Goal: Task Accomplishment & Management: Use online tool/utility

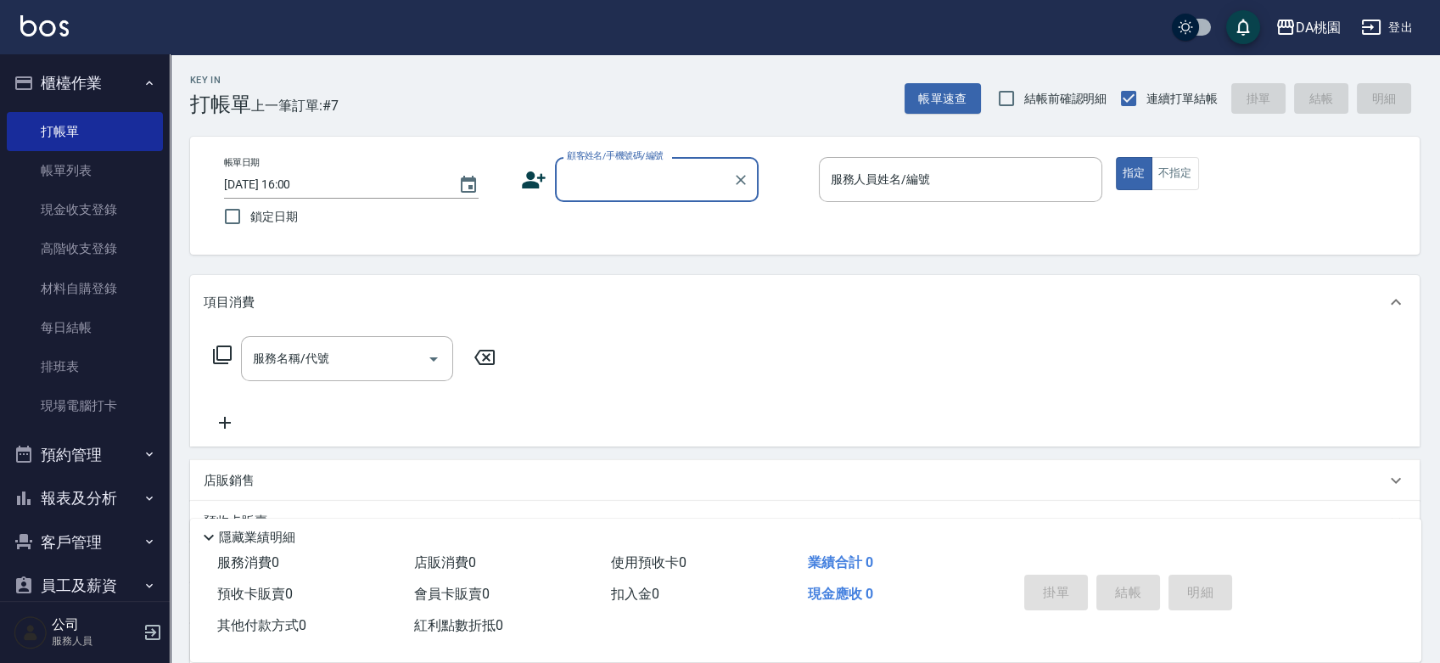
click at [629, 177] on input "顧客姓名/手機號碼/編號" at bounding box center [644, 180] width 163 height 30
type input "[PERSON_NAME]/0932145880/null"
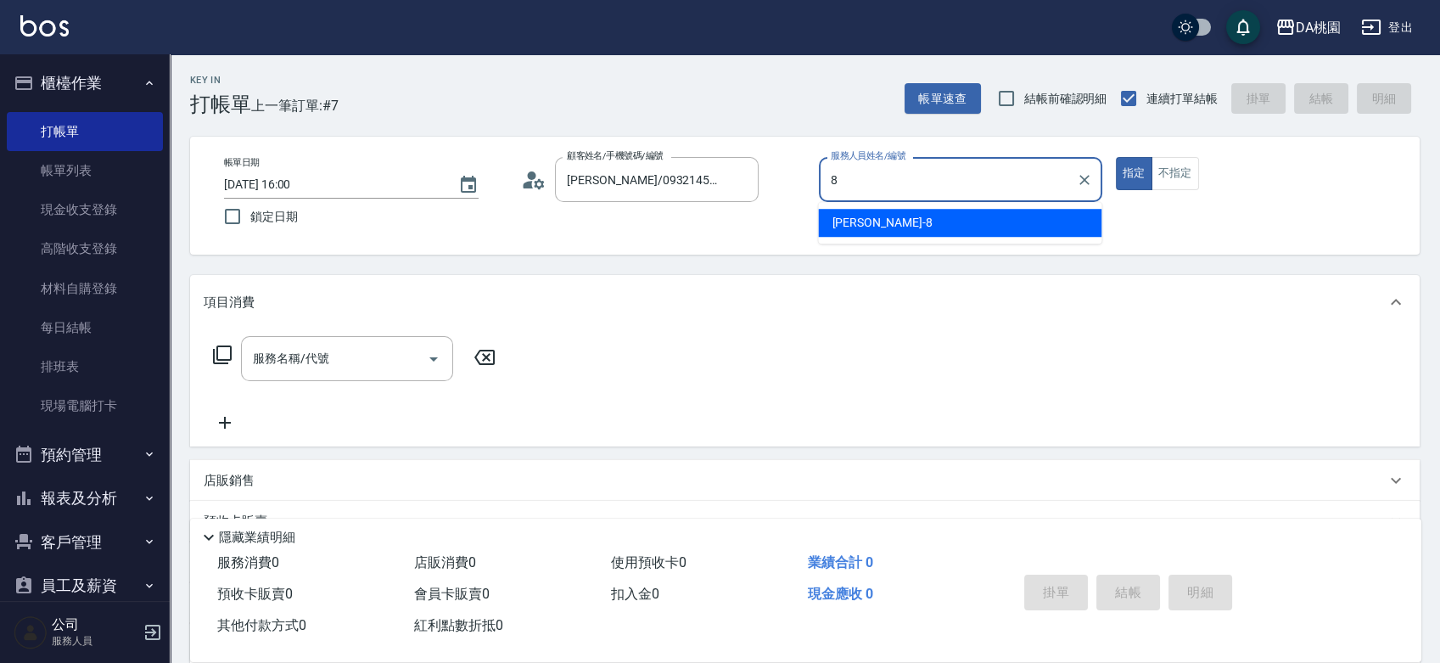
type input "[PERSON_NAME]-8"
type button "true"
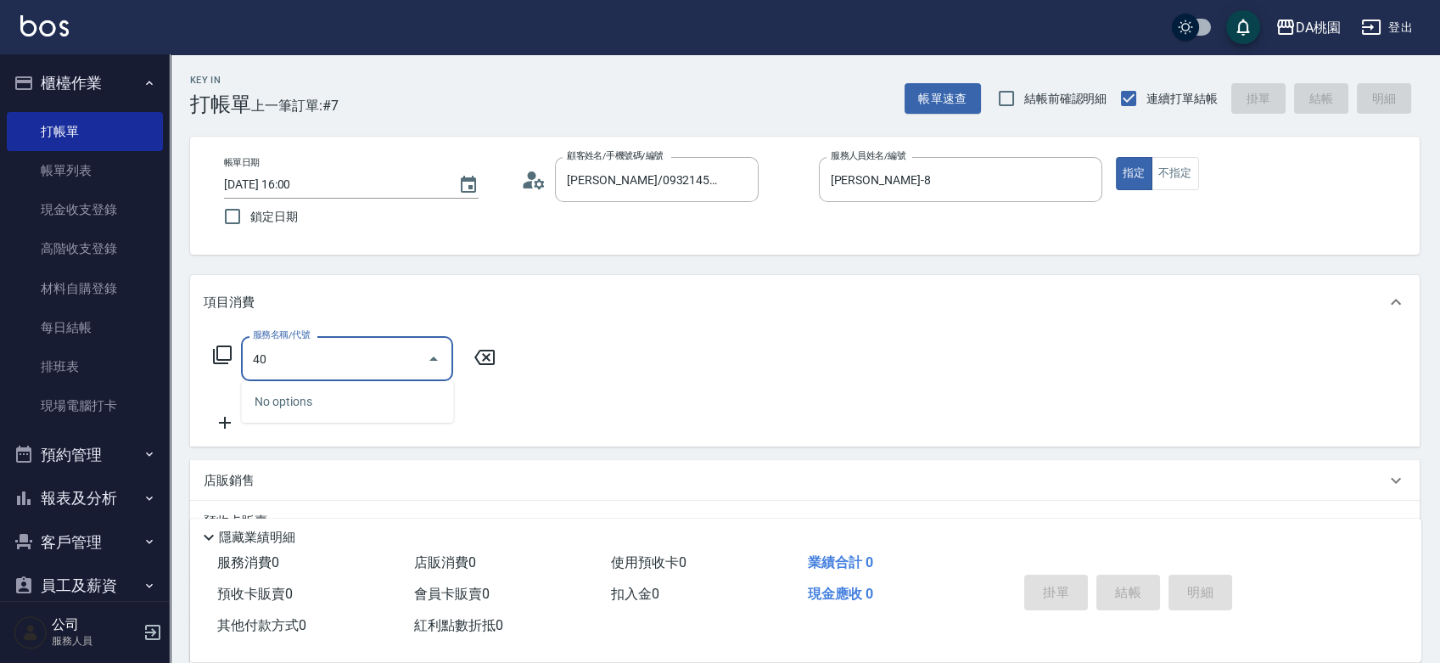
type input "401"
type input "150"
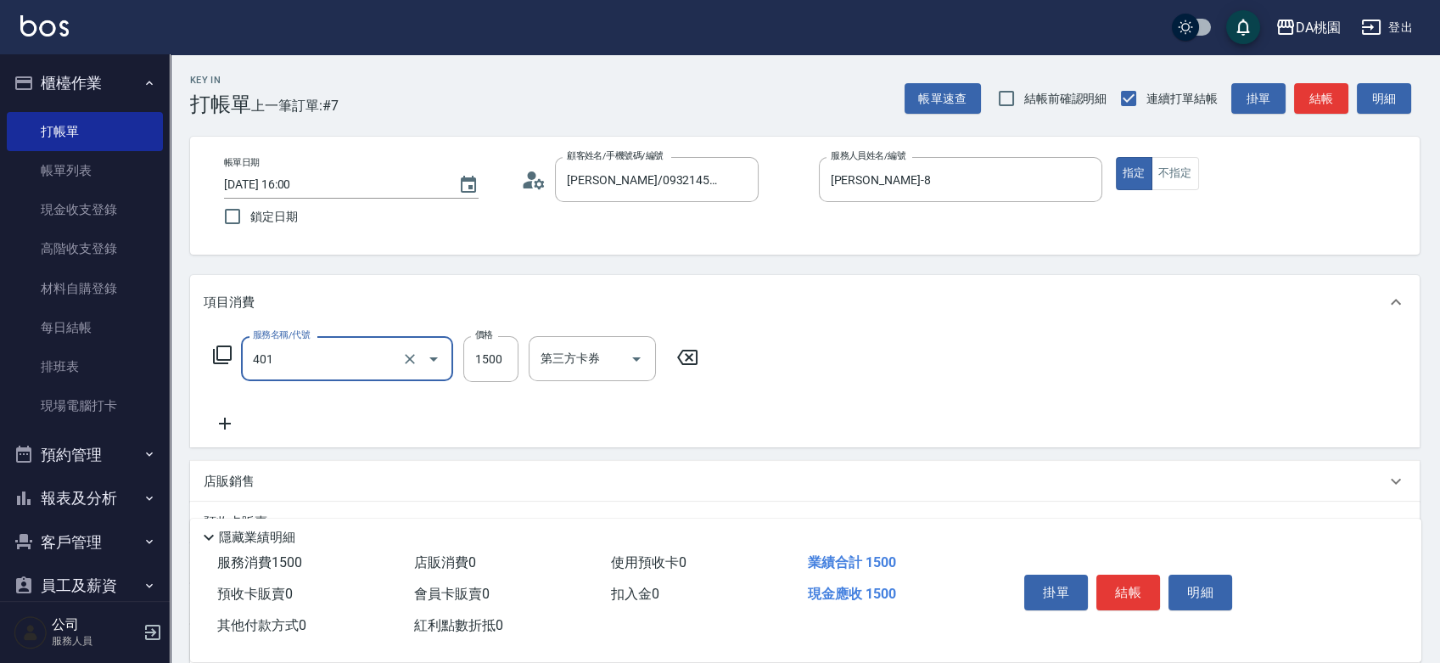
type input "染髮(互助)(401)"
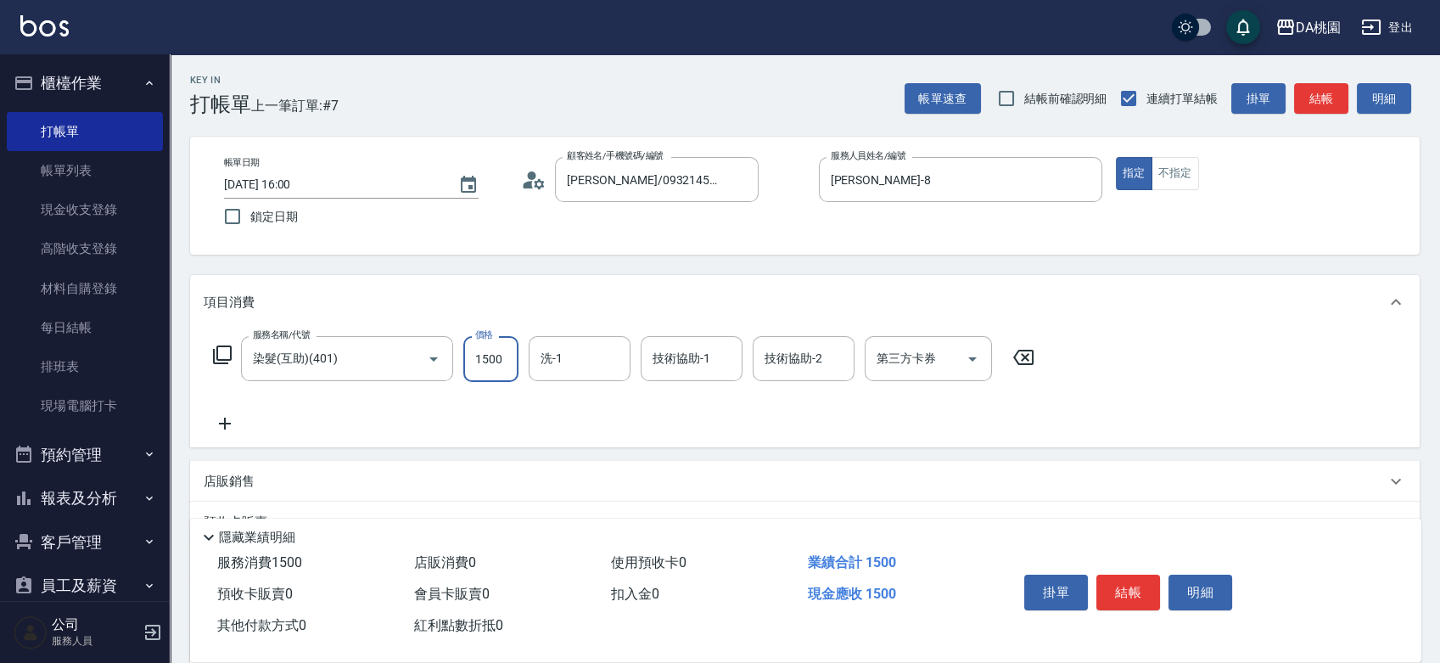
type input "2"
type input "0"
type input "218"
type input "20"
type input "2180"
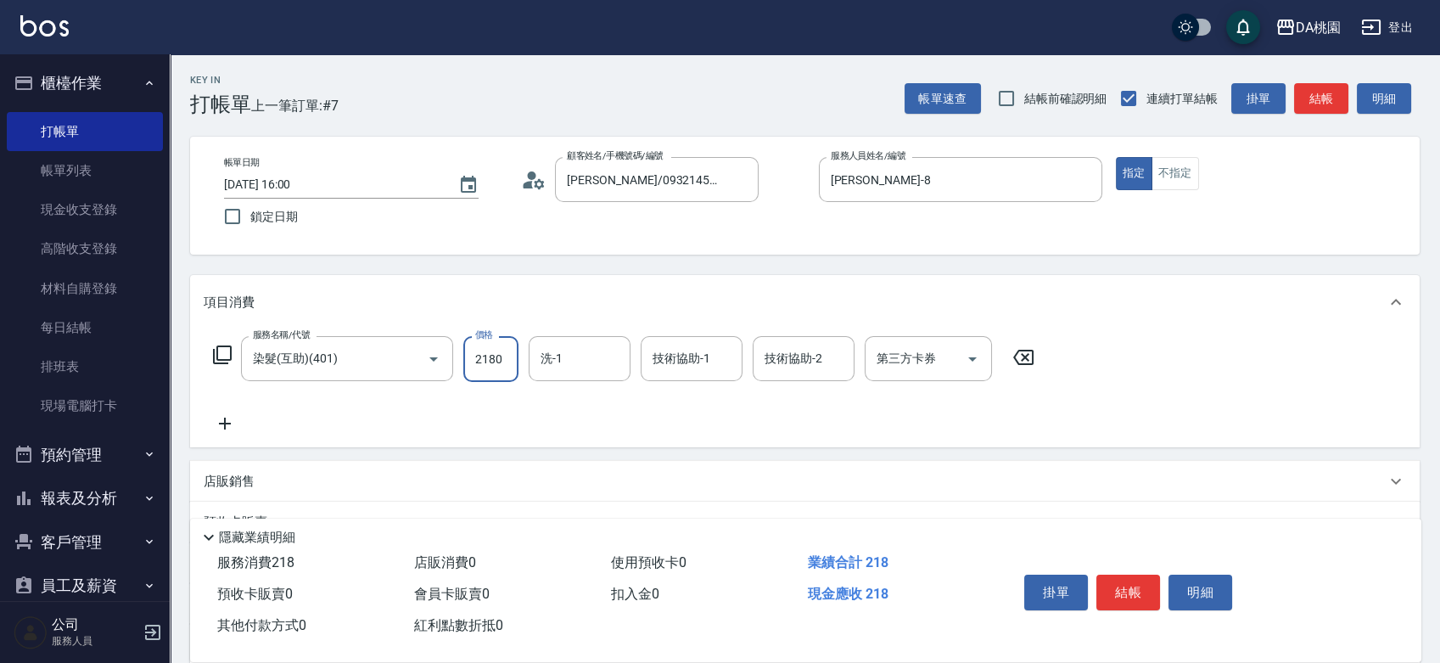
type input "210"
type input "2180"
type input "[PERSON_NAME]-18"
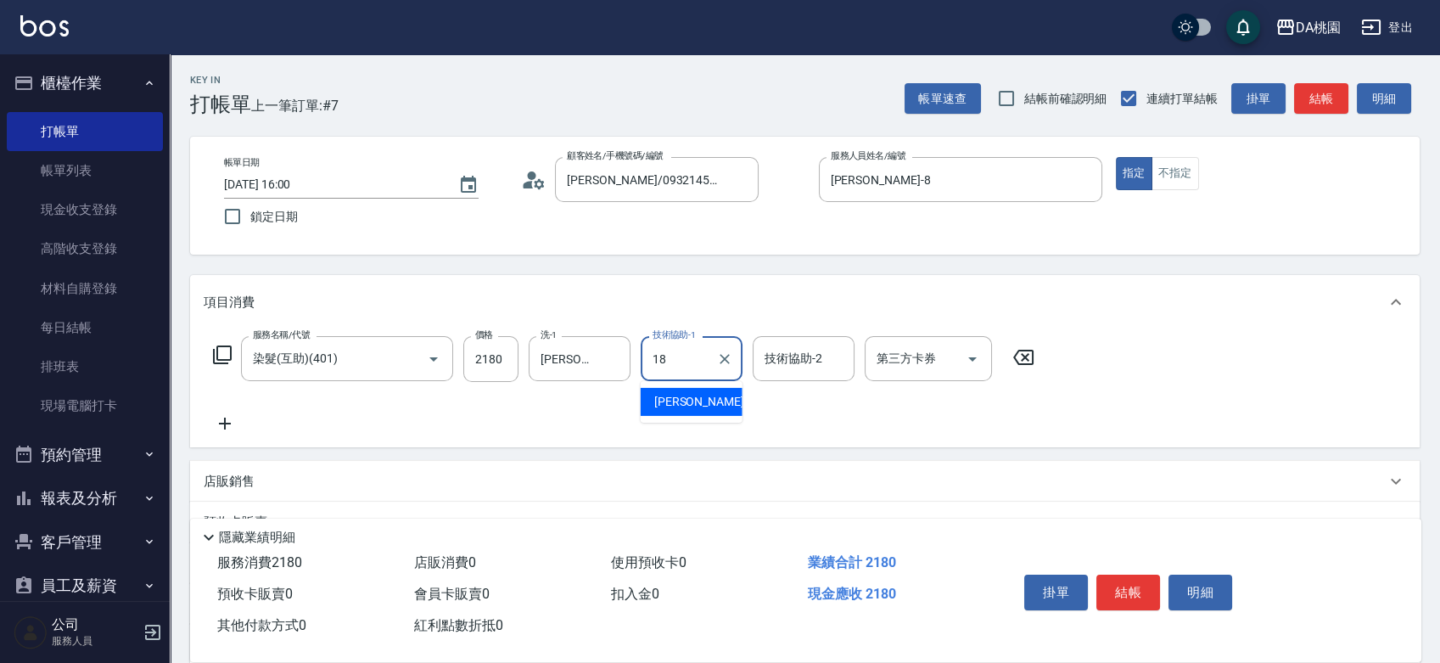
type input "[PERSON_NAME]-18"
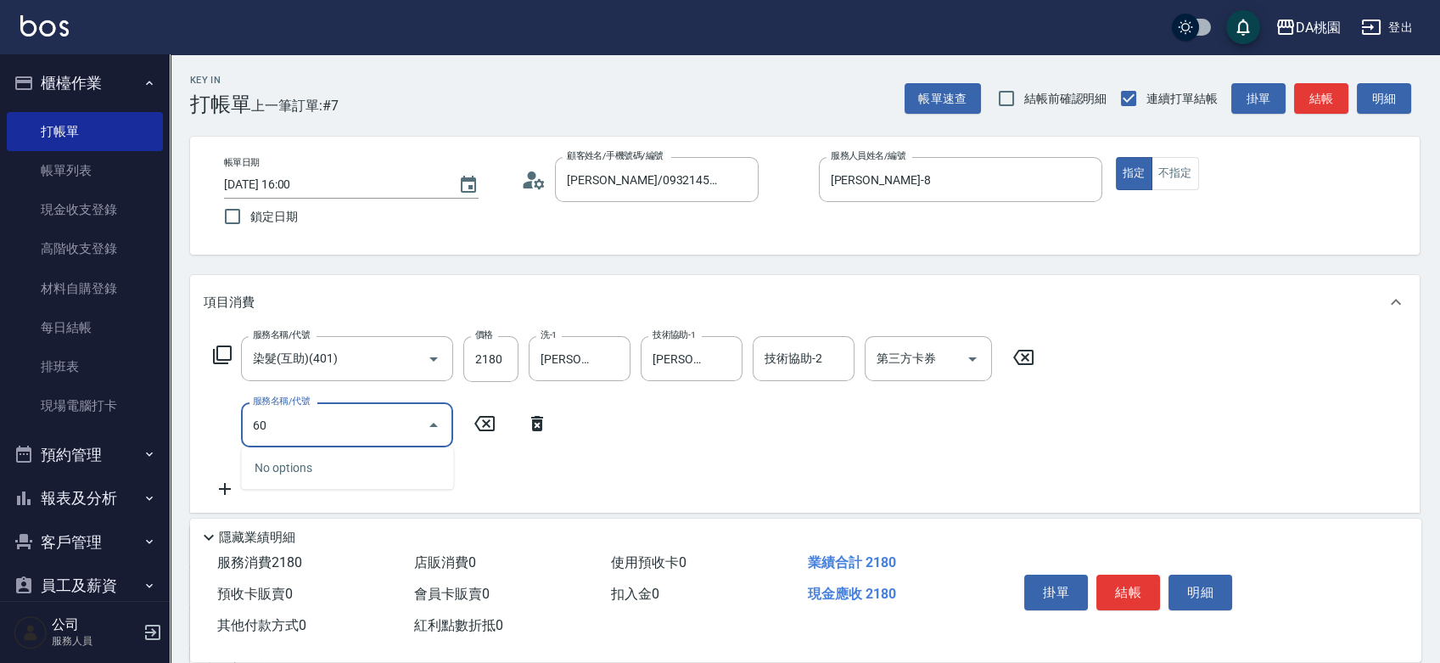
type input "609"
type input "330"
type input "鱗脂質護髮(互助)(609)"
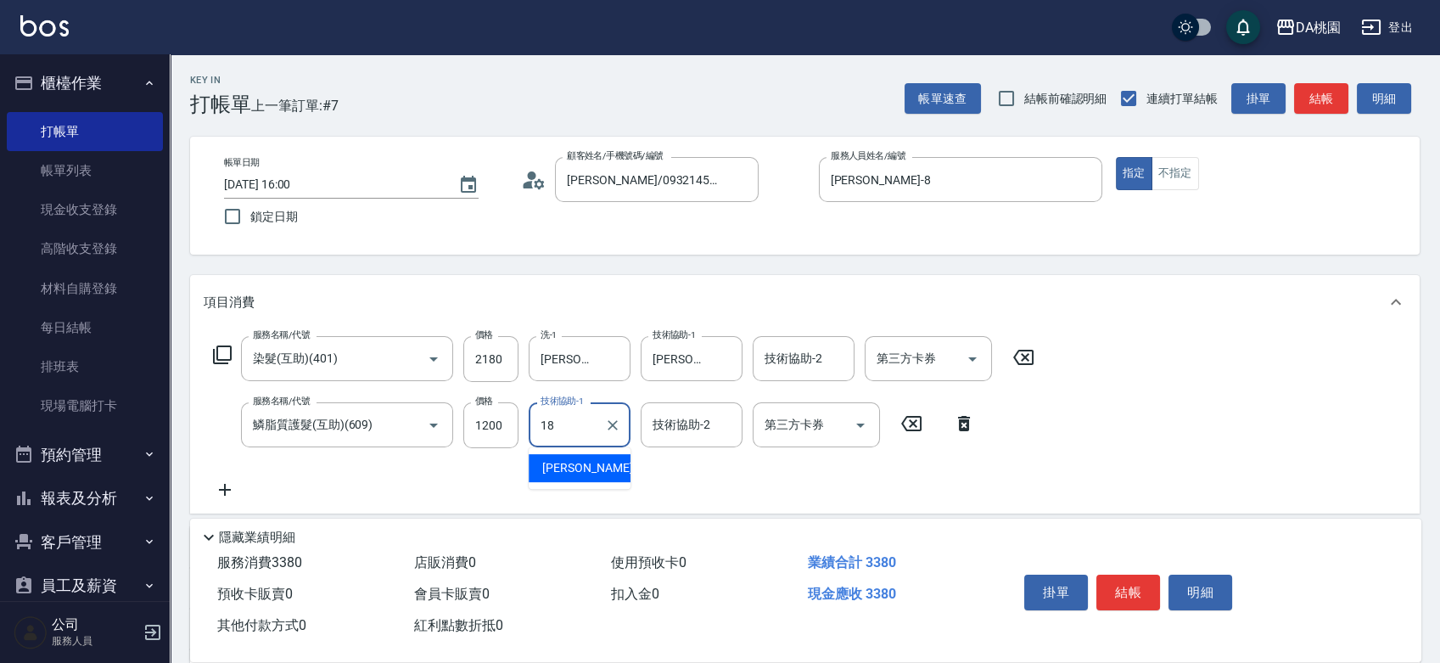
type input "[PERSON_NAME]-18"
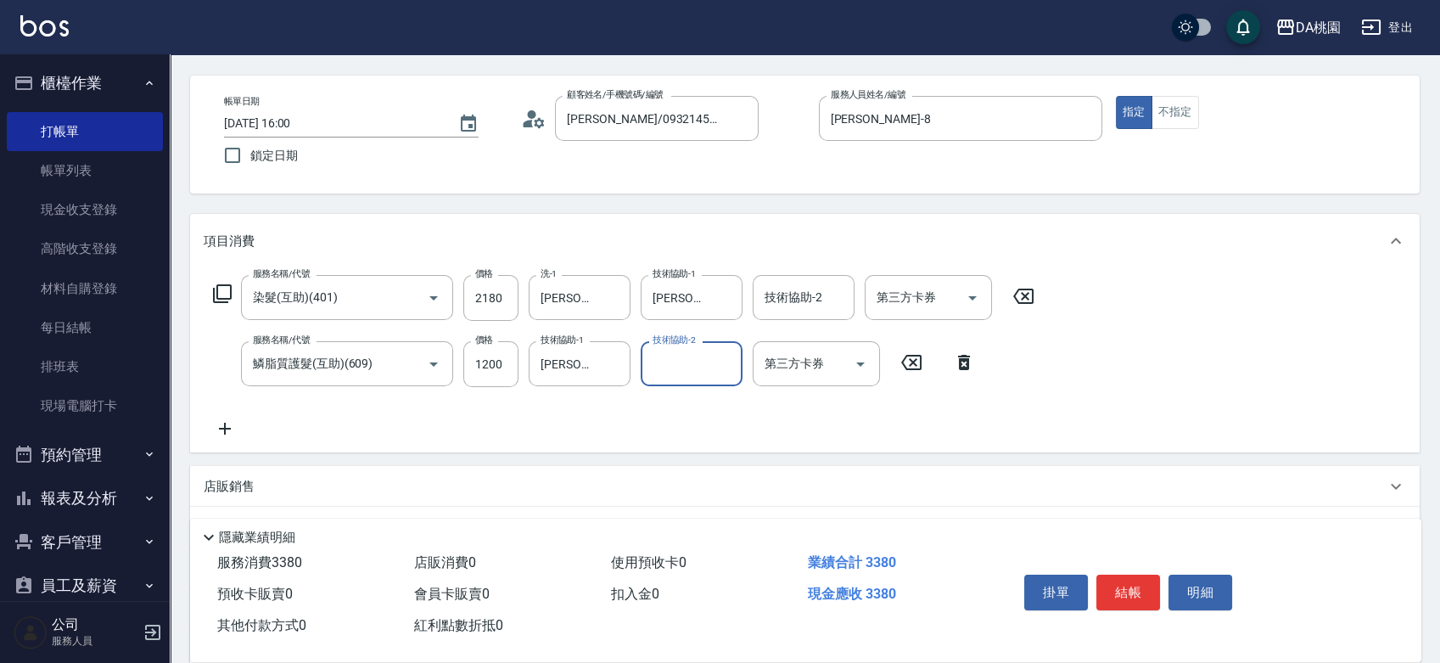
scroll to position [94, 0]
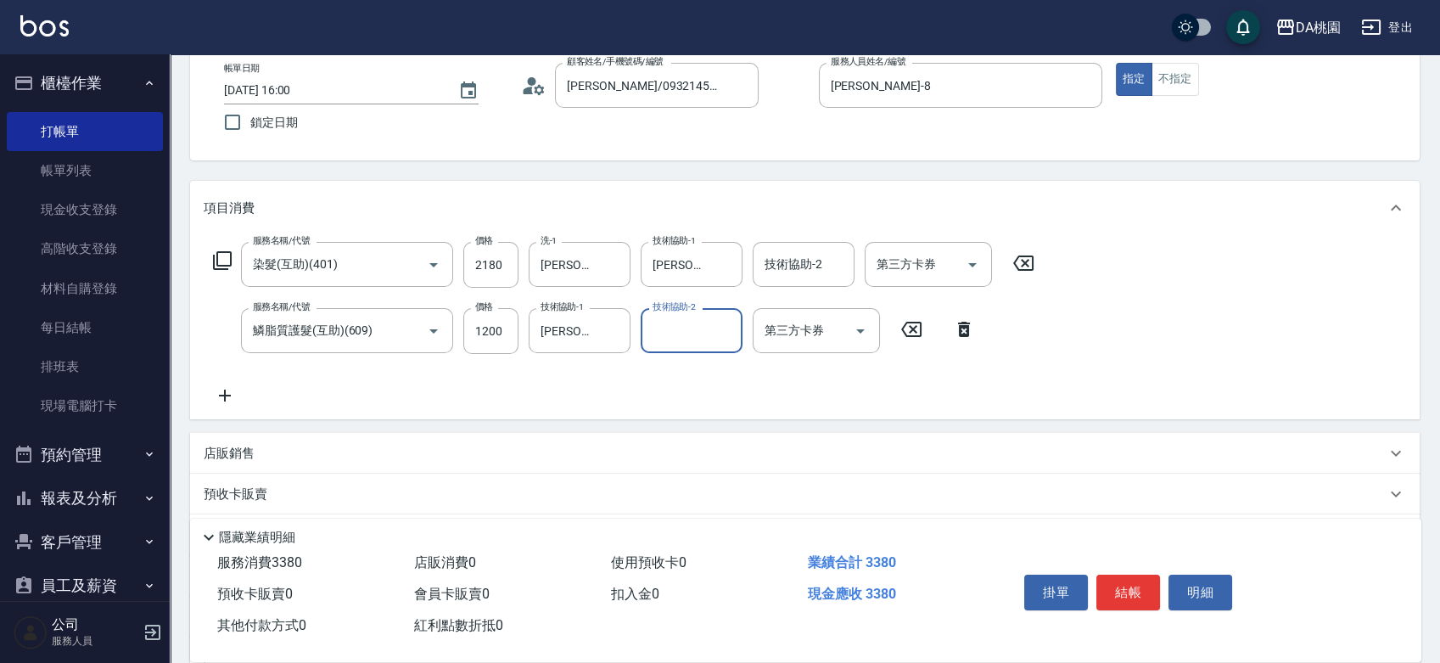
click at [732, 446] on div "店販銷售" at bounding box center [795, 454] width 1182 height 18
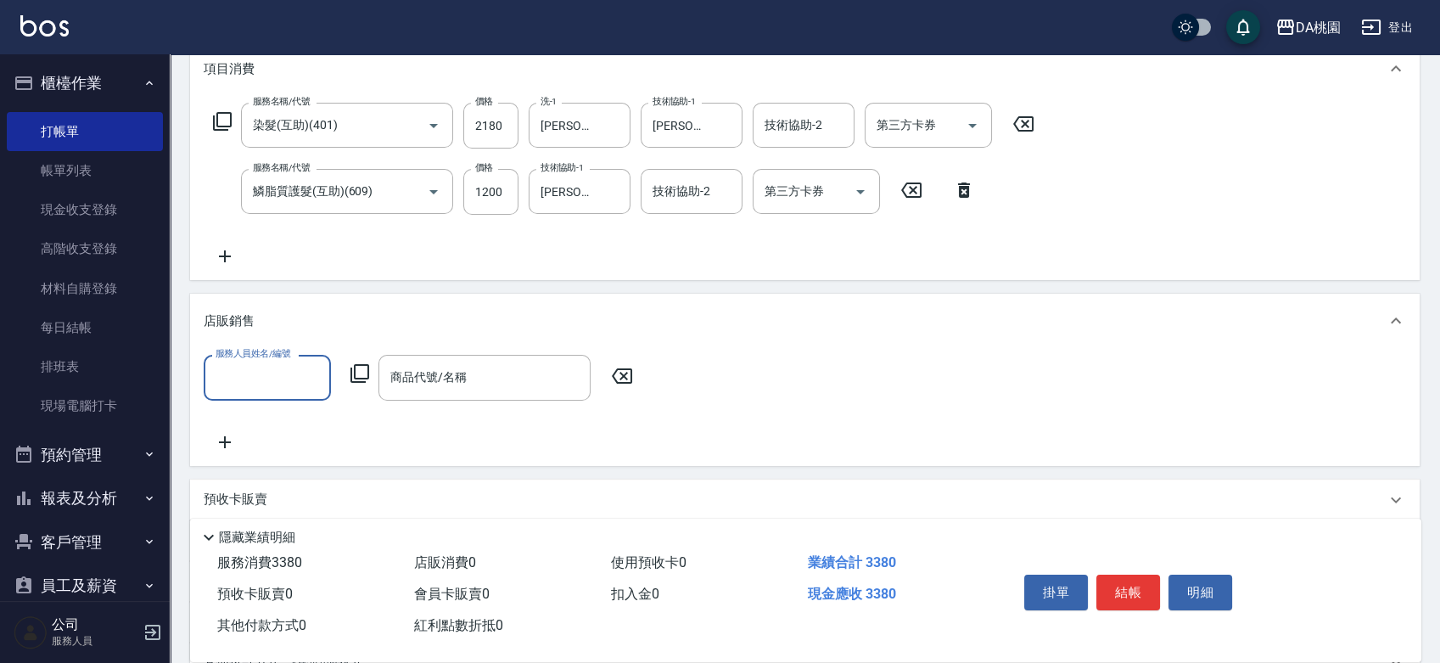
scroll to position [283, 0]
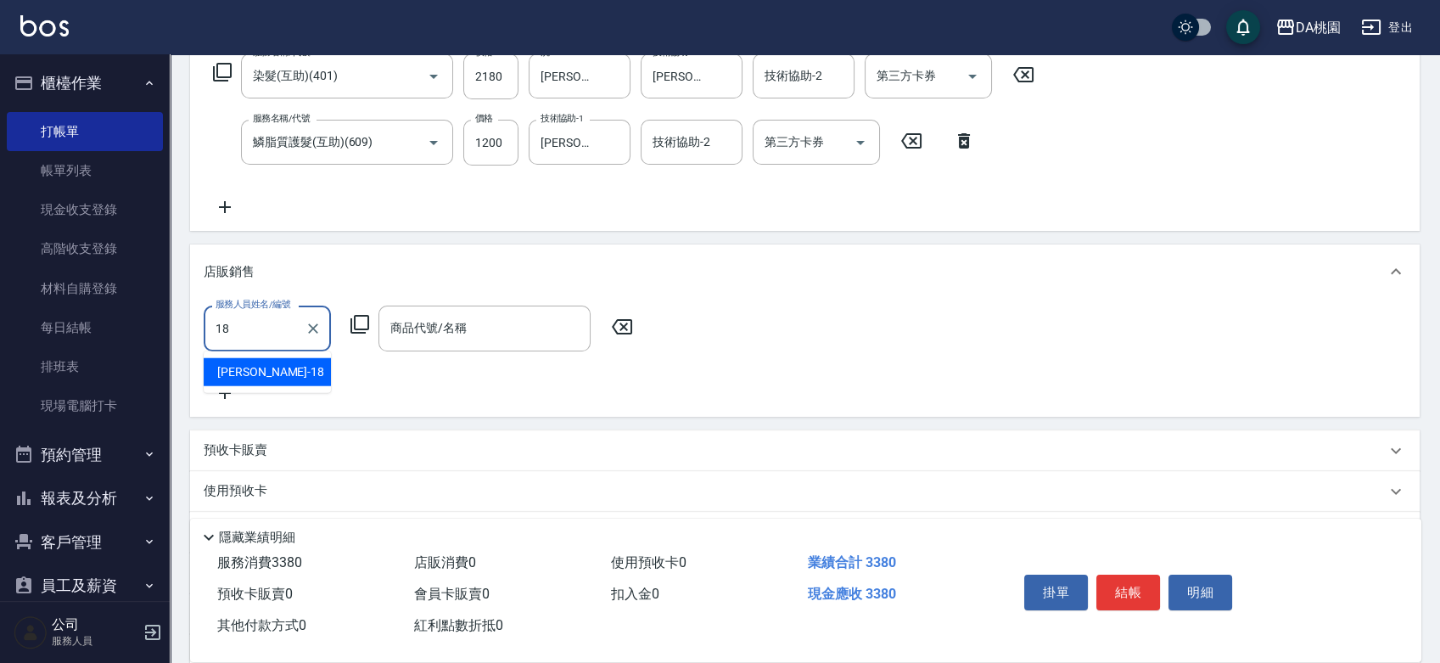
type input "[PERSON_NAME]-18"
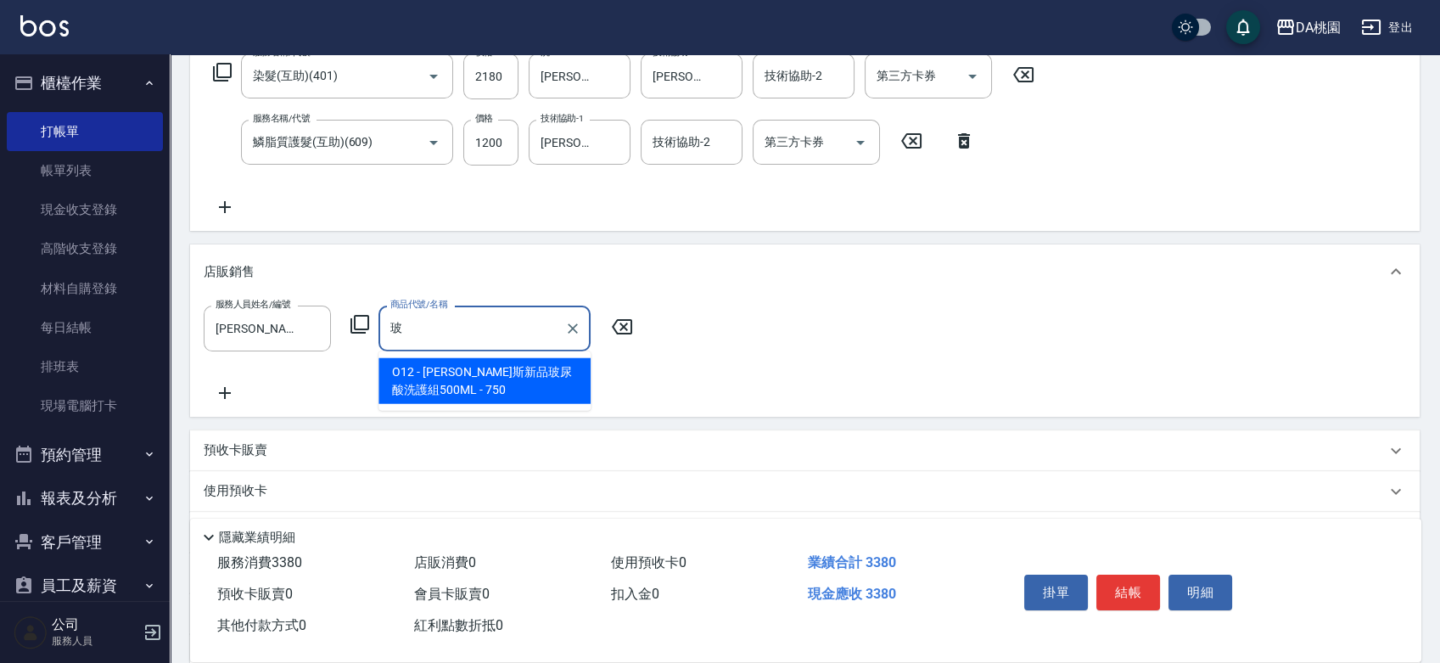
type input "[PERSON_NAME]斯新品玻尿酸洗護組500ML"
type input "410"
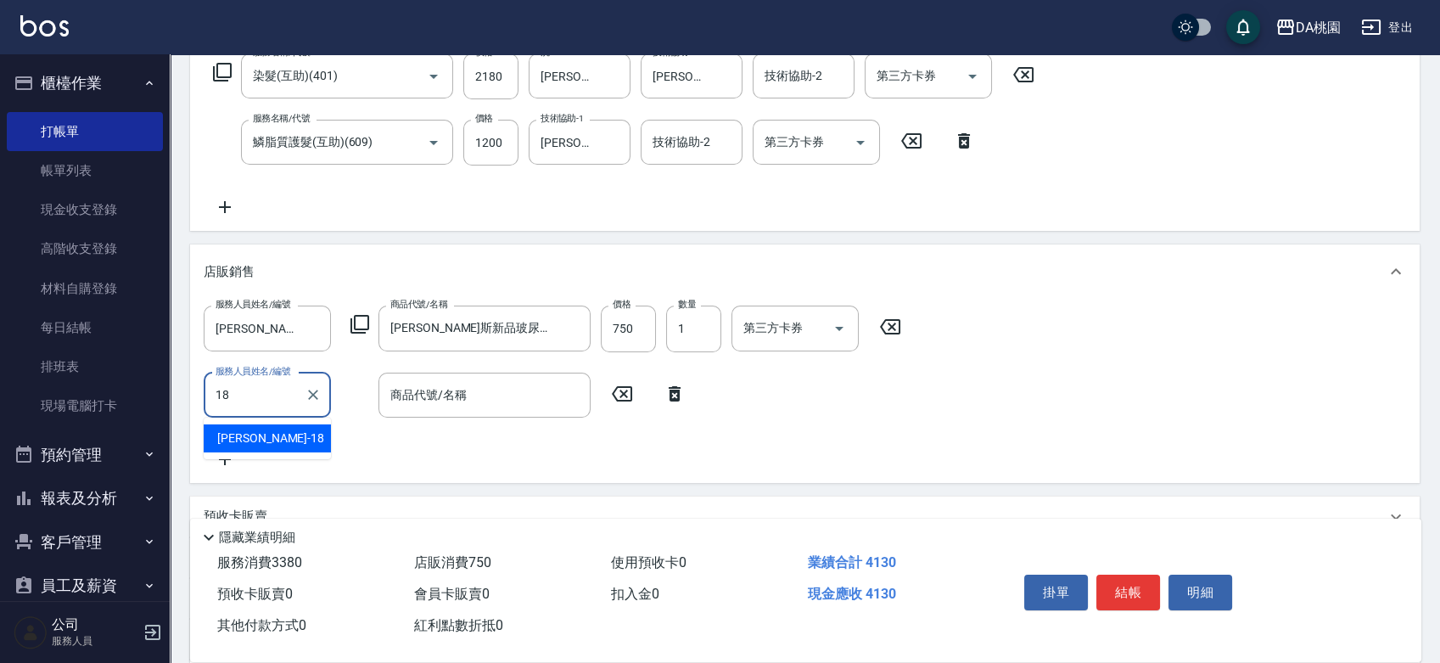
type input "[PERSON_NAME]-18"
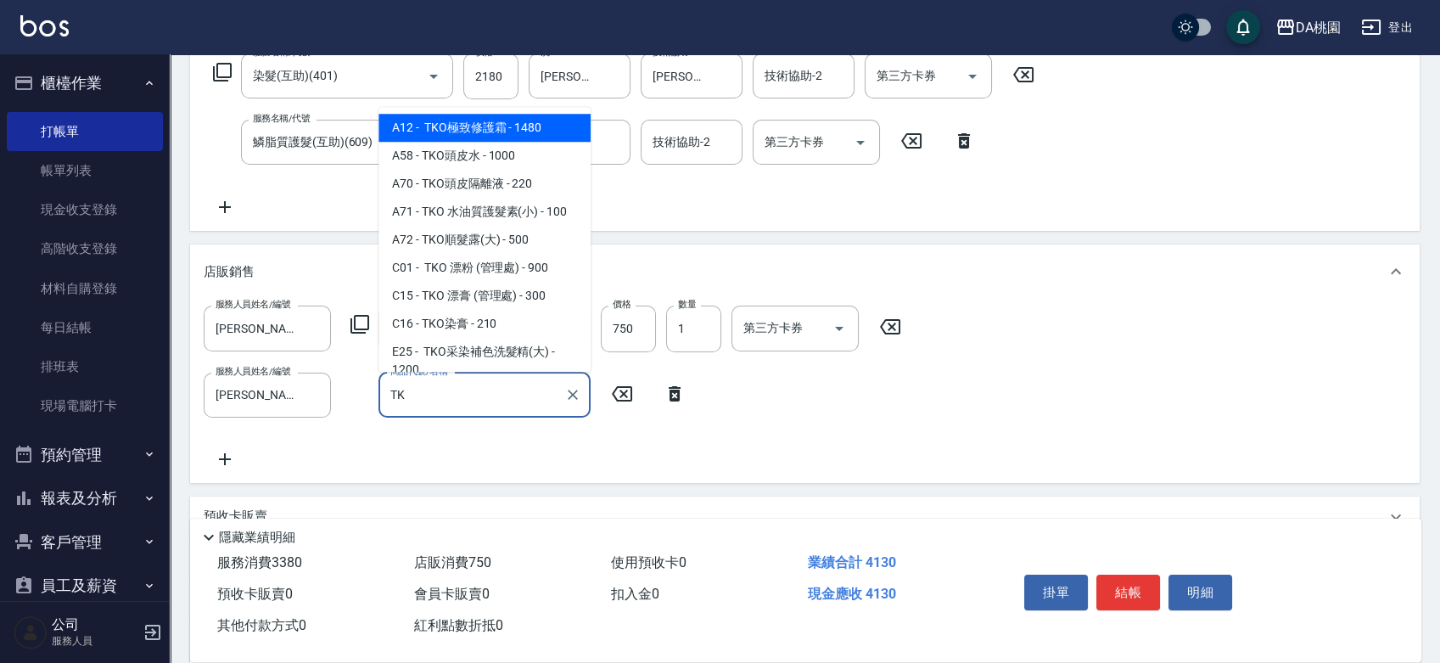
type input "TKO"
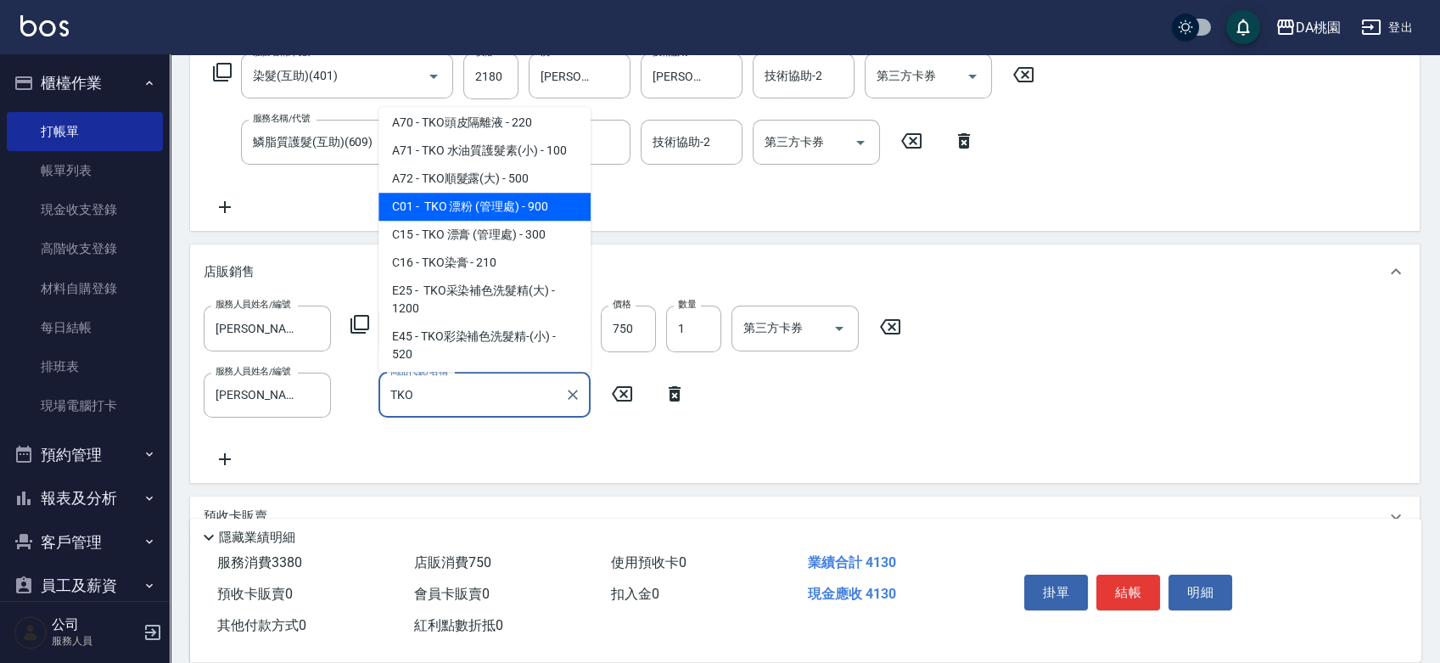
scroll to position [94, 0]
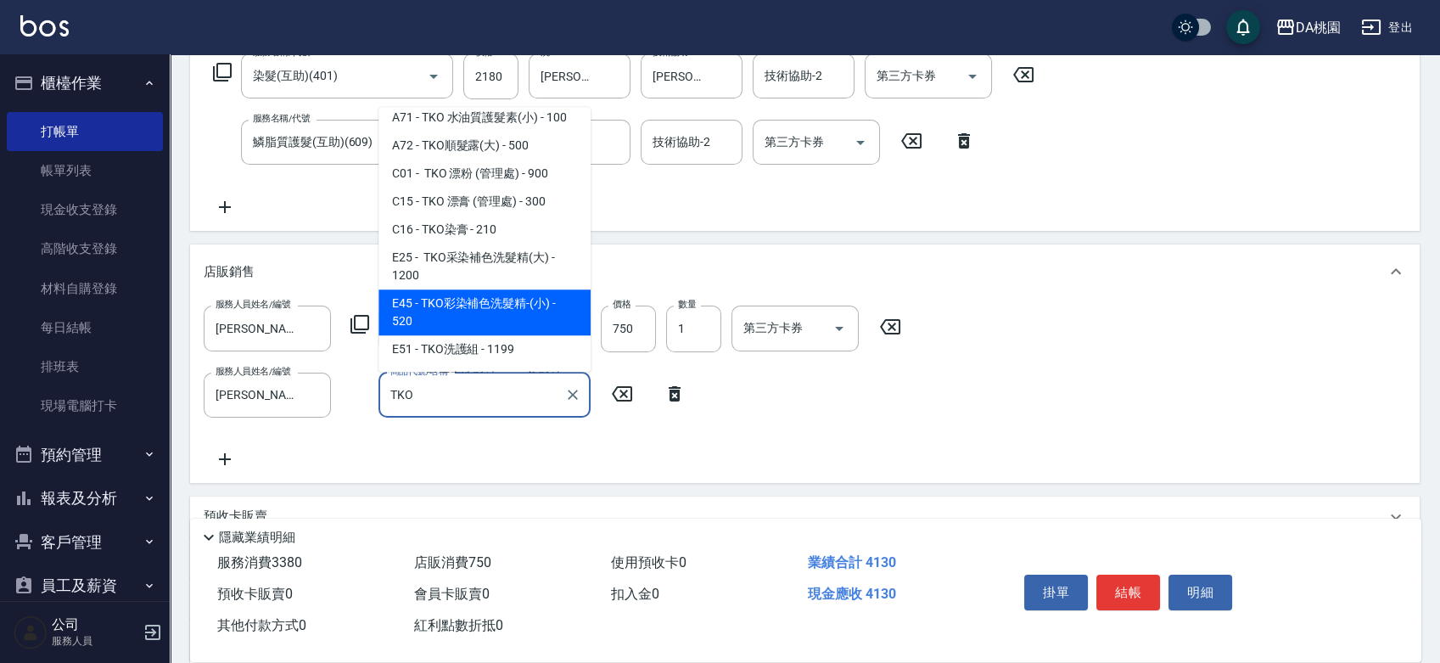
click at [508, 319] on span "E45 - TKO彩染補色洗髮精-(小) - 520" at bounding box center [485, 312] width 212 height 46
type input "460"
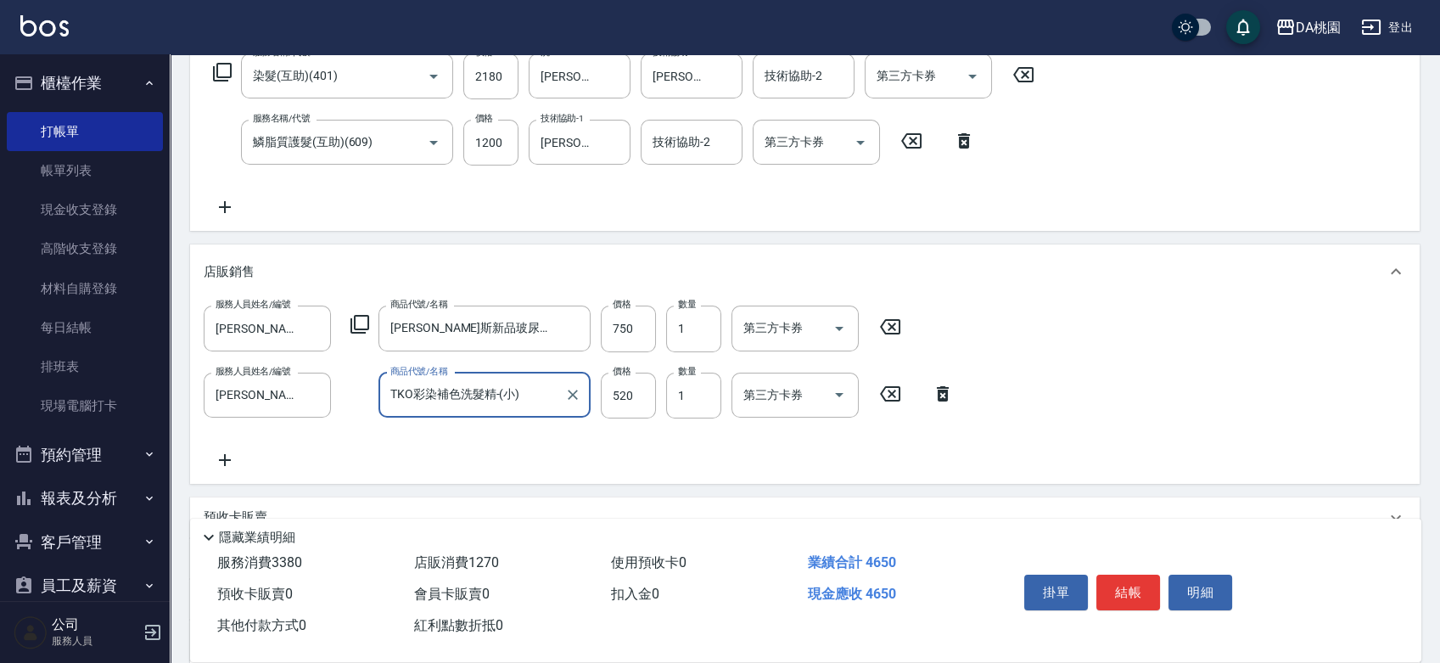
type input "TKO彩染補色洗髮精-(小)"
type input "5"
type input "410"
type input "550"
type input "460"
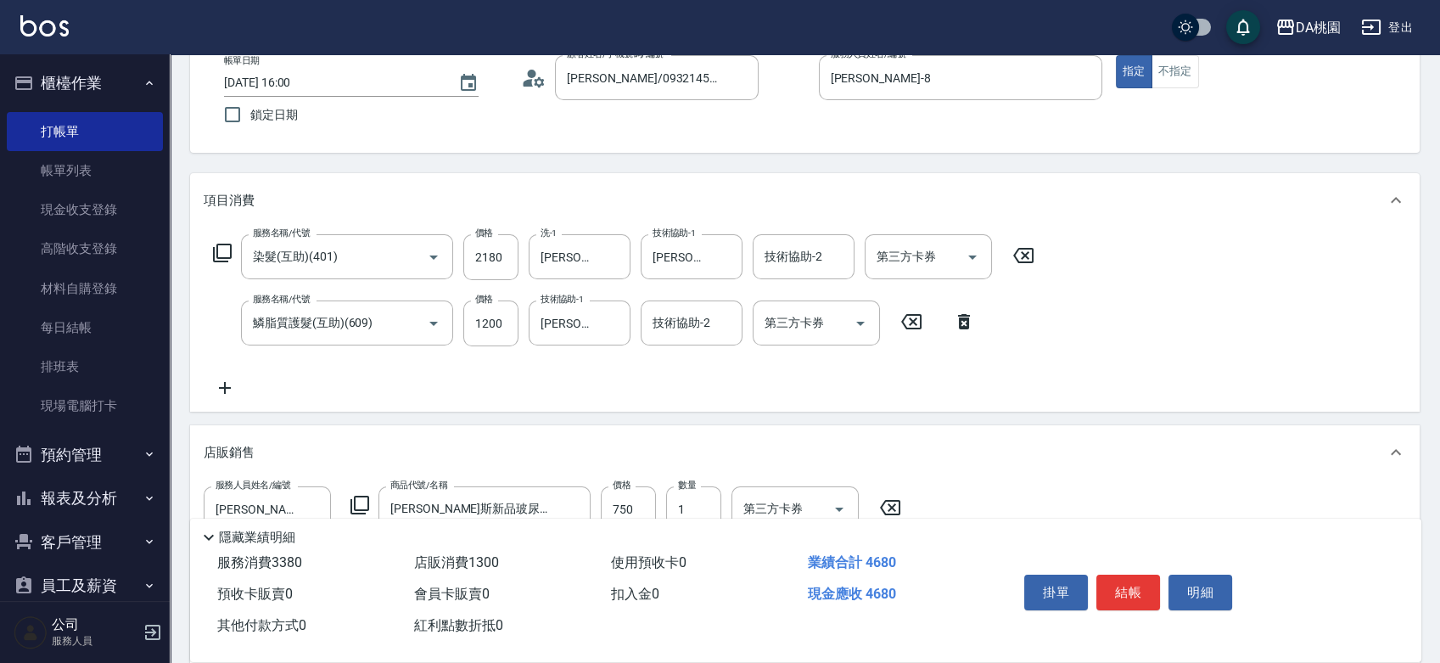
scroll to position [0, 0]
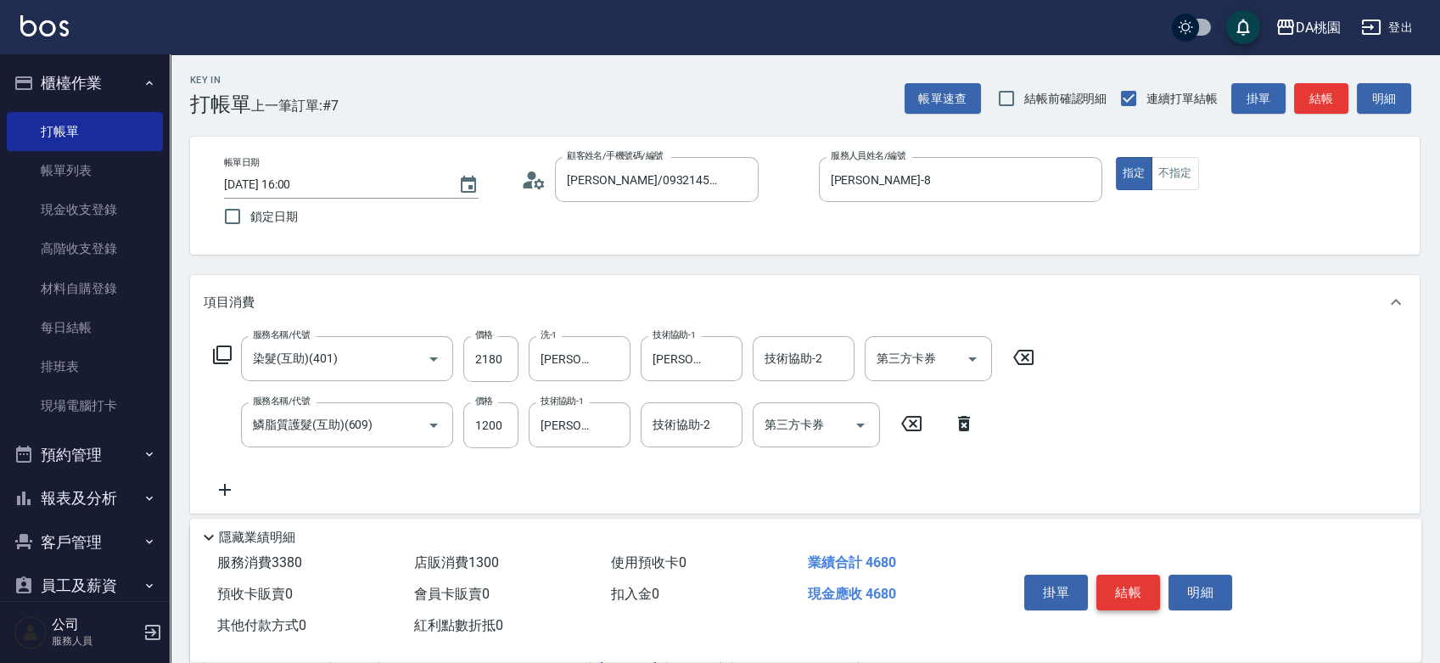
type input "550"
click at [1135, 589] on button "結帳" at bounding box center [1129, 593] width 64 height 36
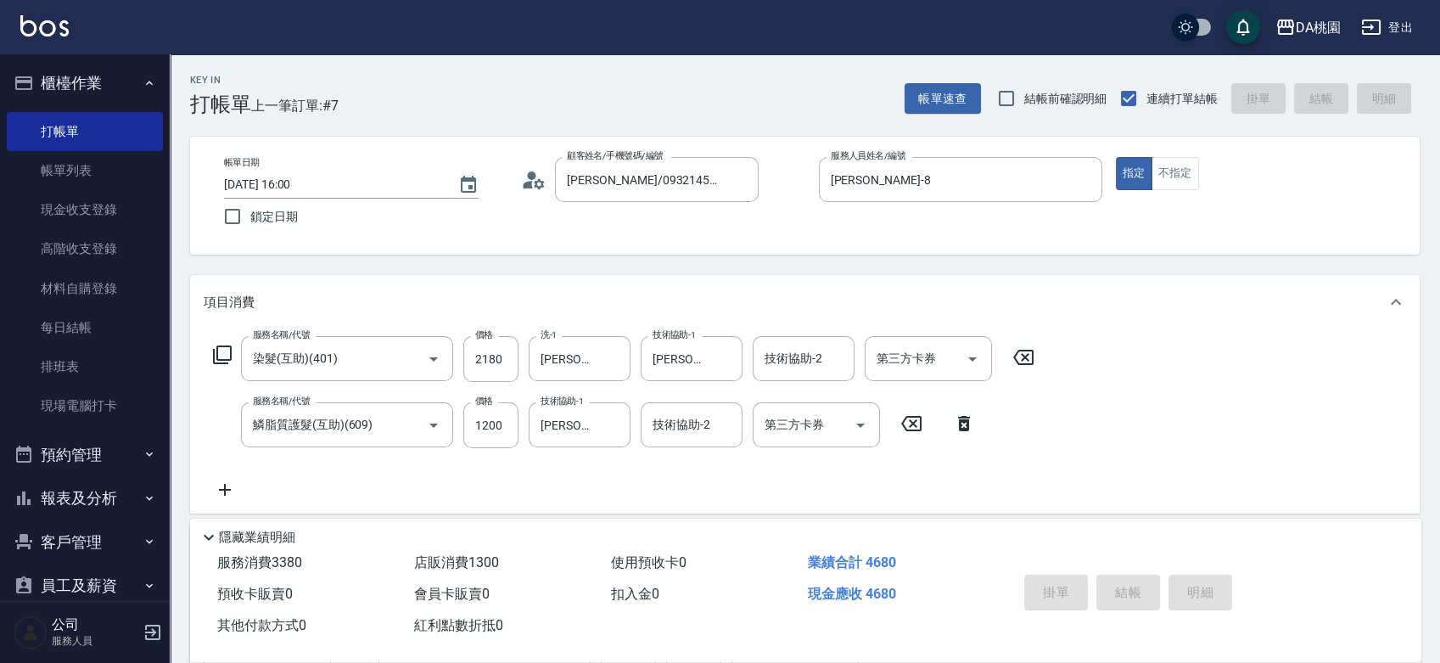
type input "[DATE] 17:09"
type input "0"
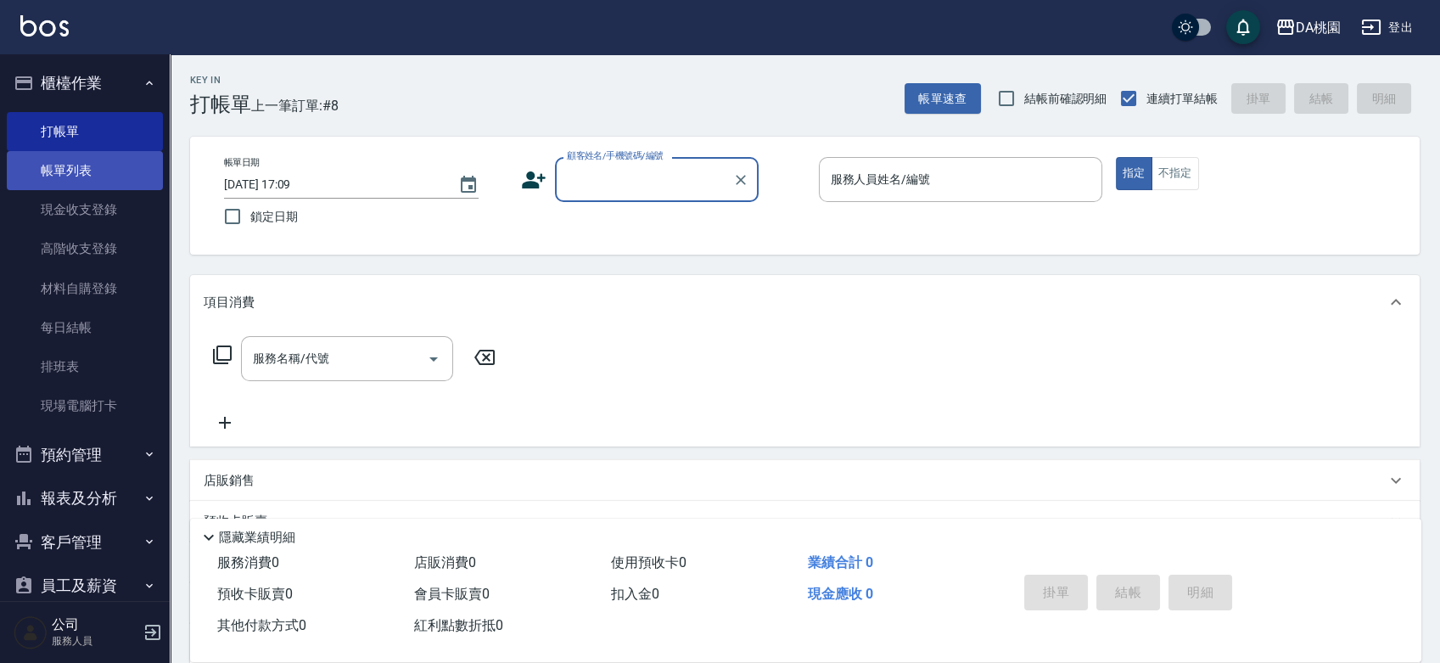
click at [123, 176] on link "帳單列表" at bounding box center [85, 170] width 156 height 39
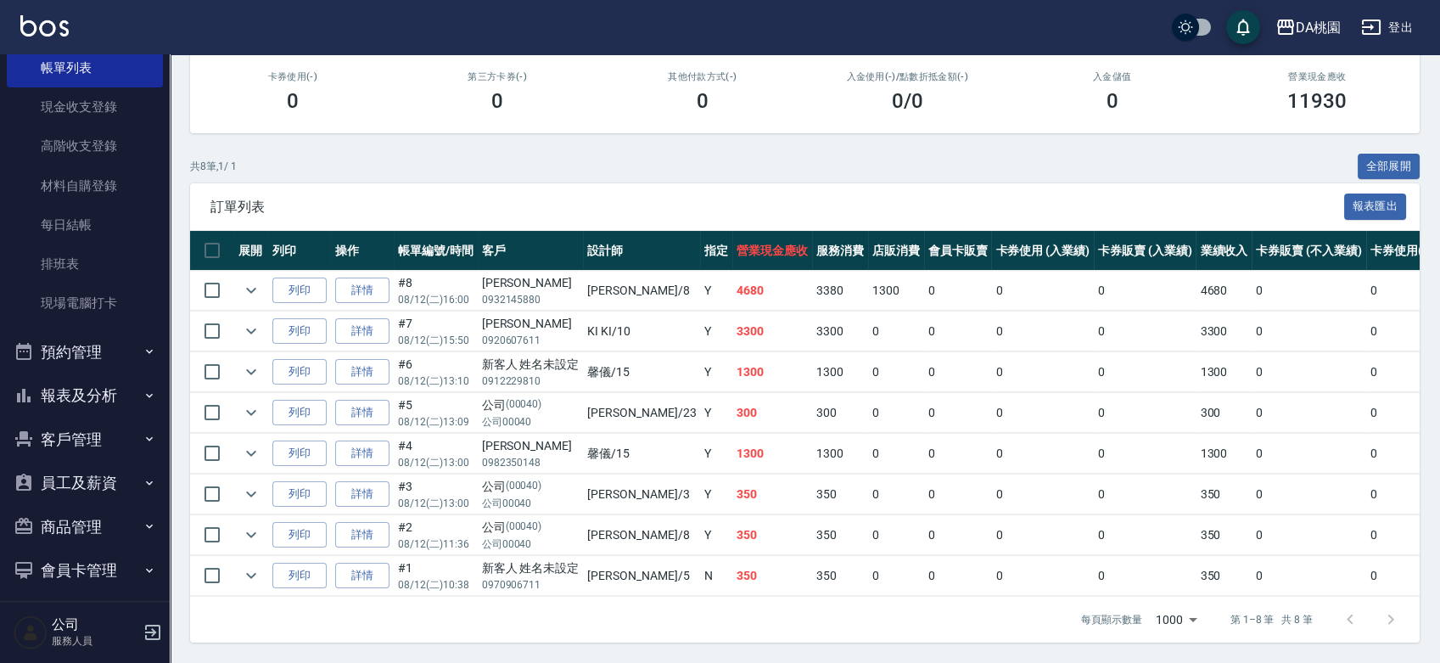
scroll to position [201, 0]
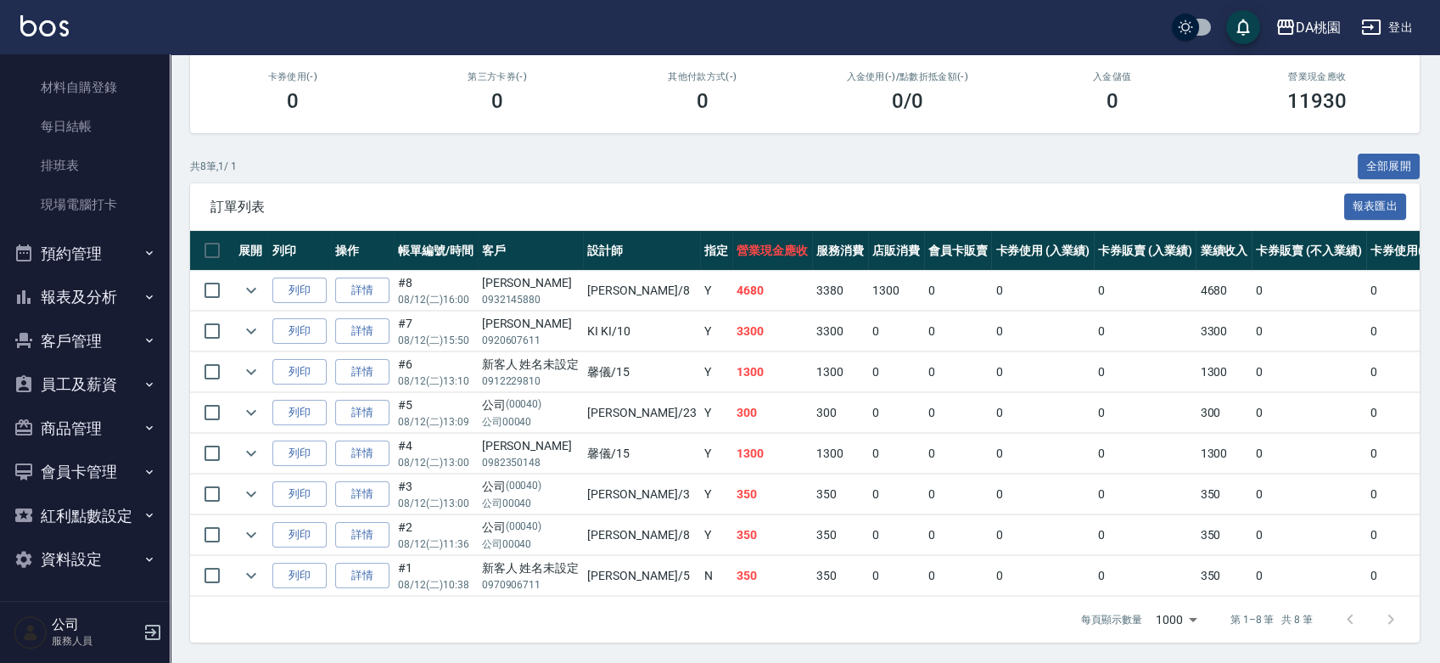
click at [103, 293] on button "報表及分析" at bounding box center [85, 297] width 156 height 44
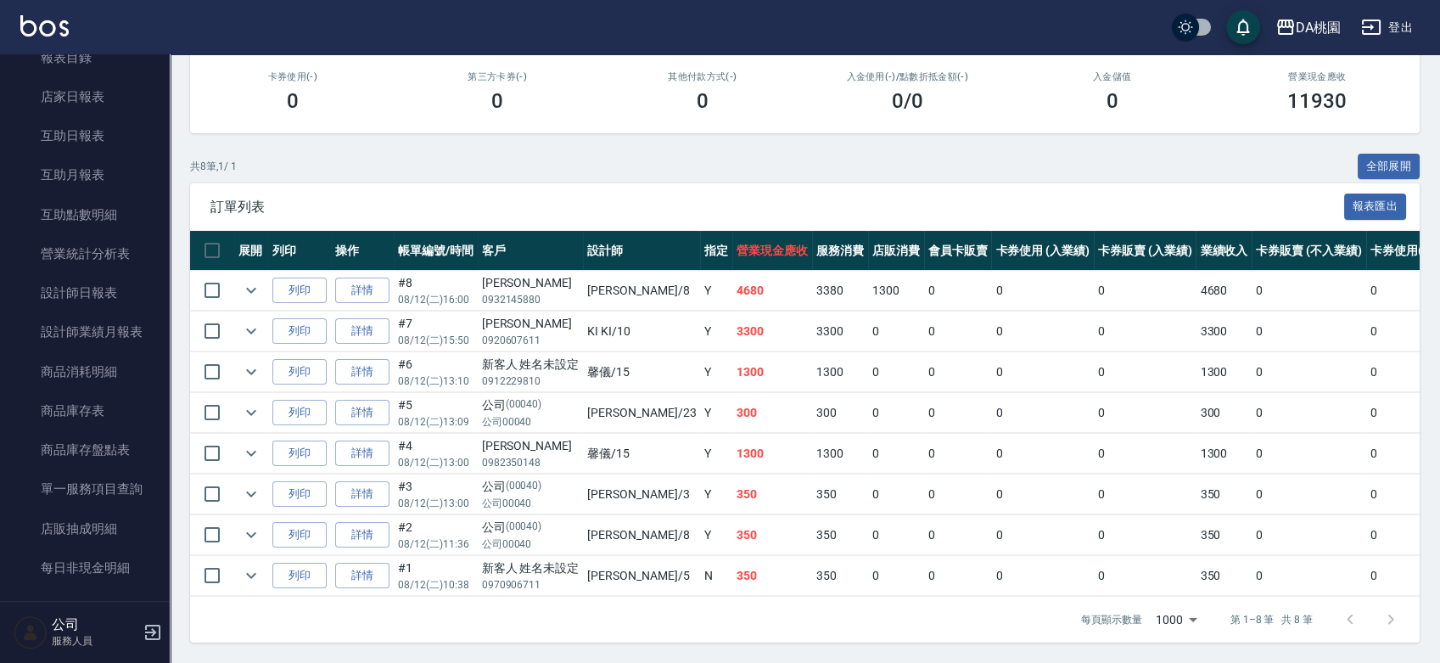
scroll to position [578, 0]
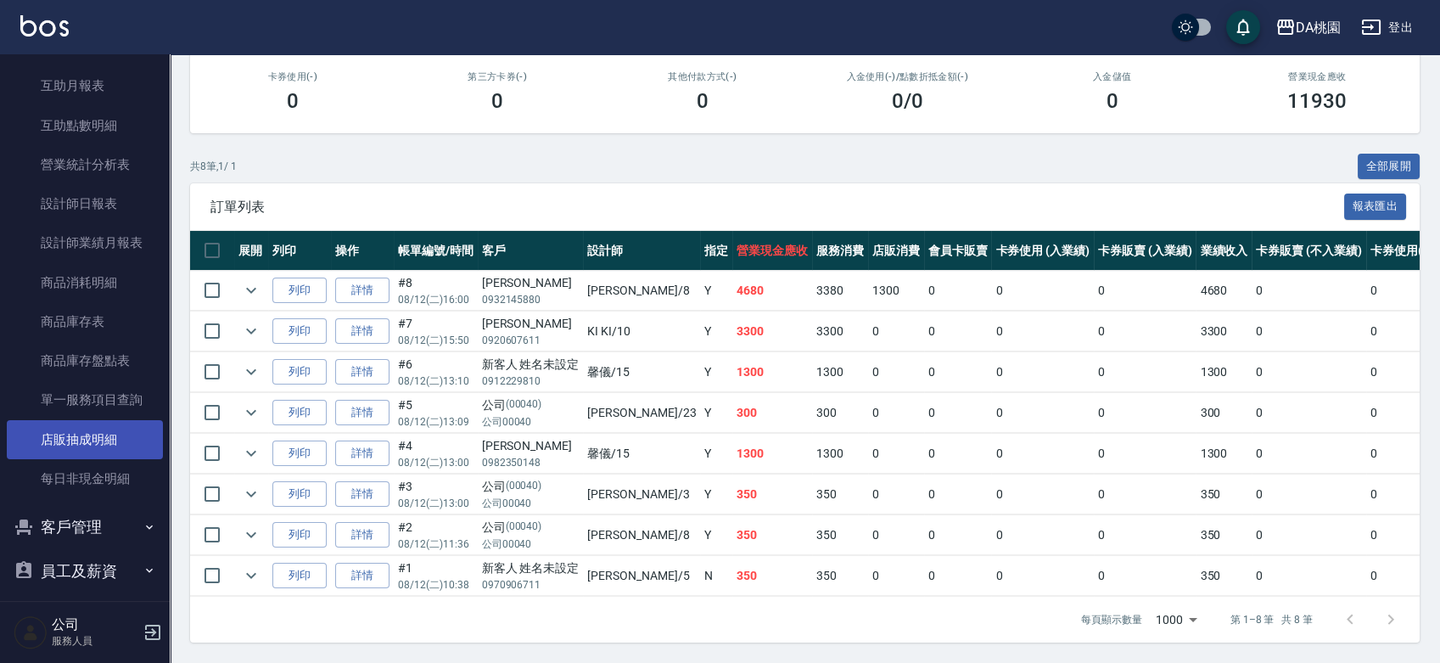
click at [115, 448] on link "店販抽成明細" at bounding box center [85, 439] width 156 height 39
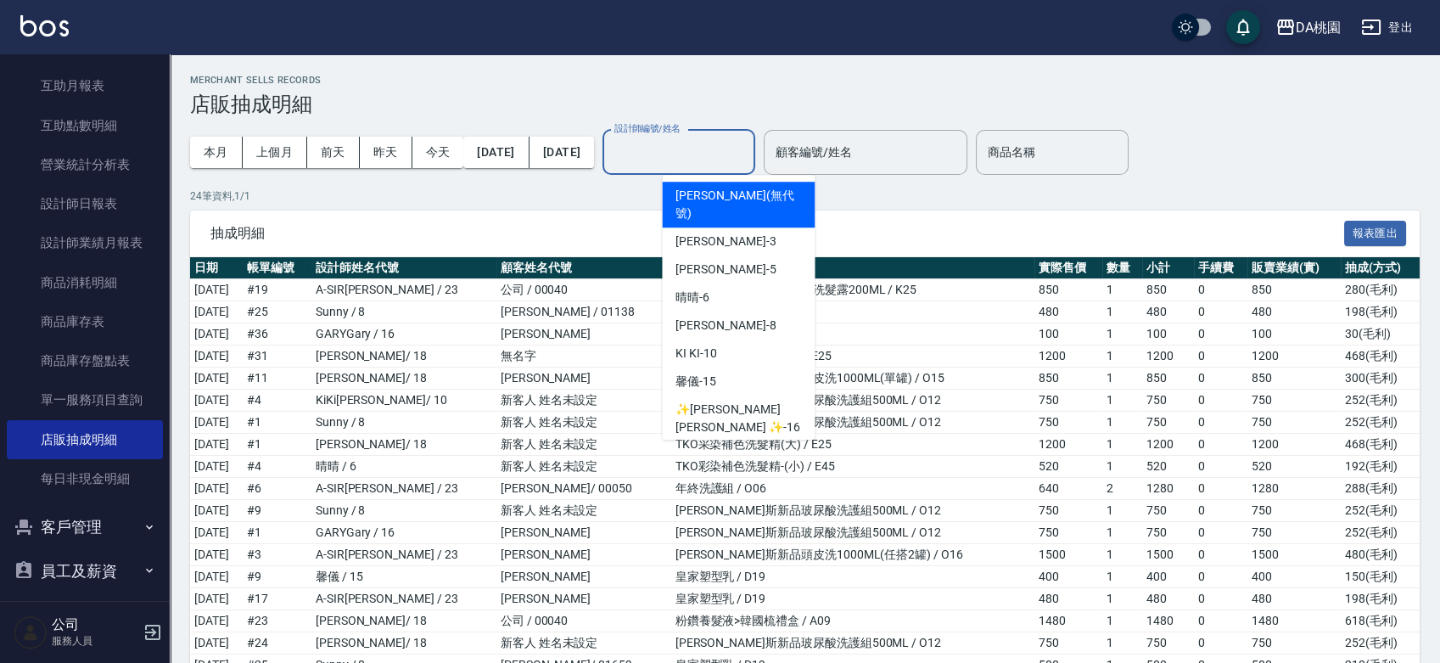
click at [744, 154] on input "設計師編號/姓名" at bounding box center [678, 152] width 137 height 30
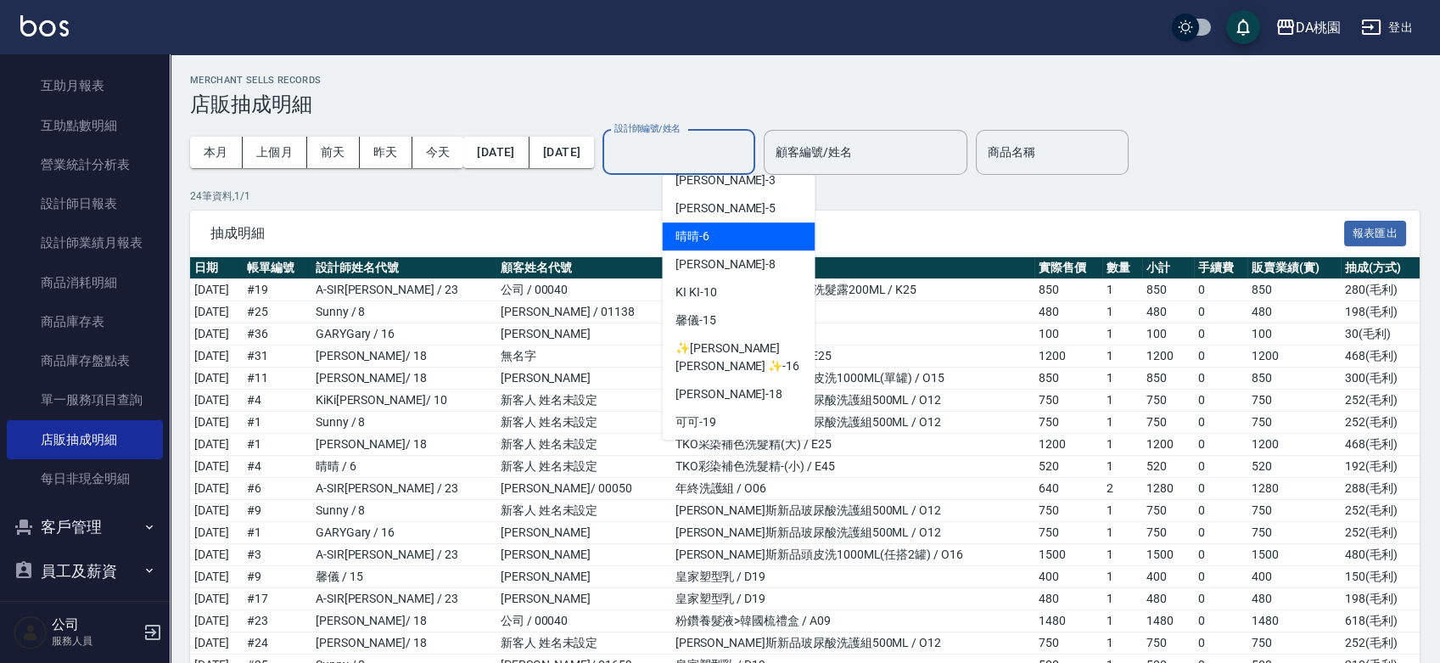
scroll to position [94, 0]
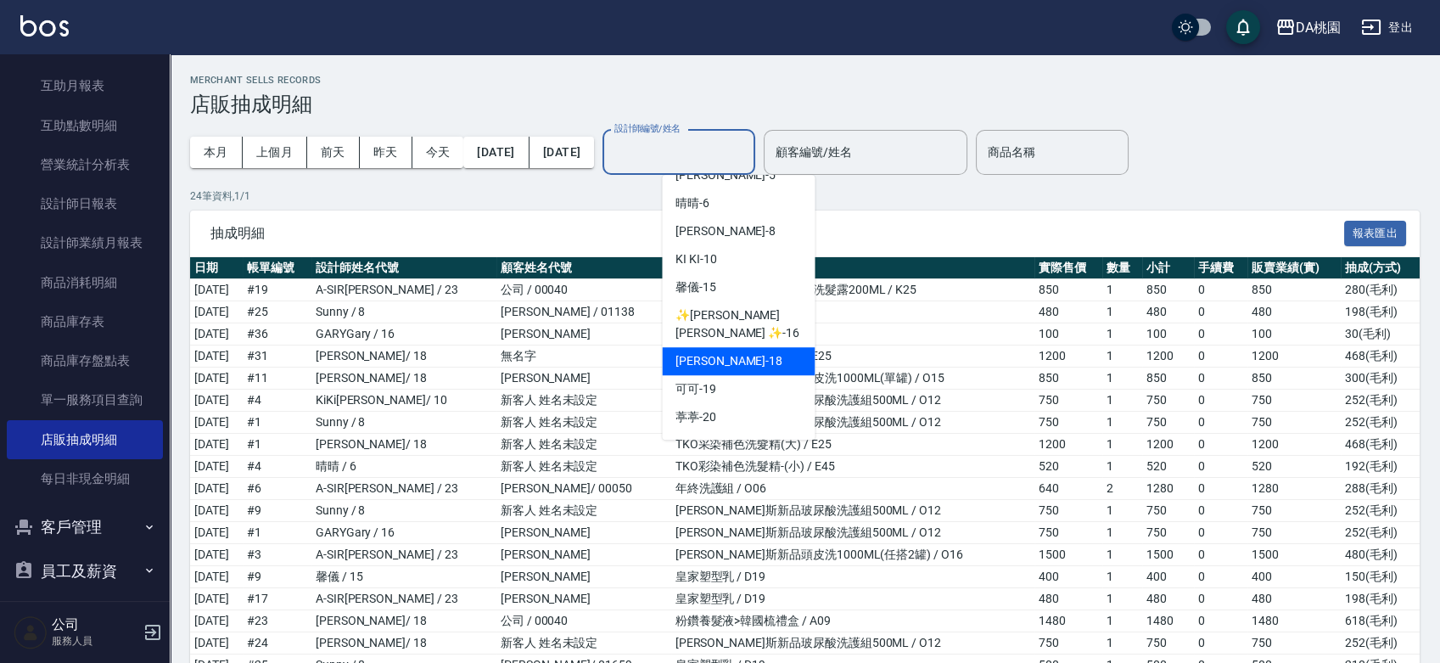
click at [746, 347] on div "[PERSON_NAME] -18" at bounding box center [738, 361] width 153 height 28
type input "[PERSON_NAME]-18"
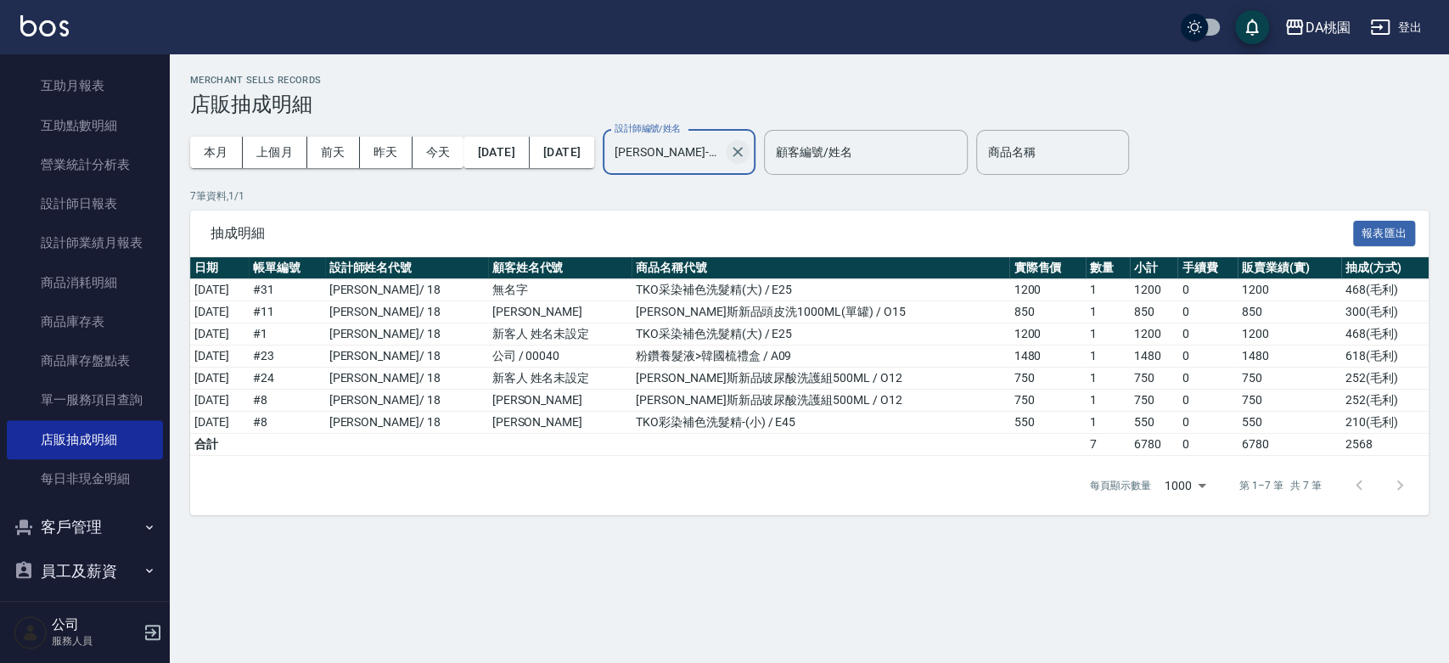
click at [746, 149] on icon "Clear" at bounding box center [737, 151] width 17 height 17
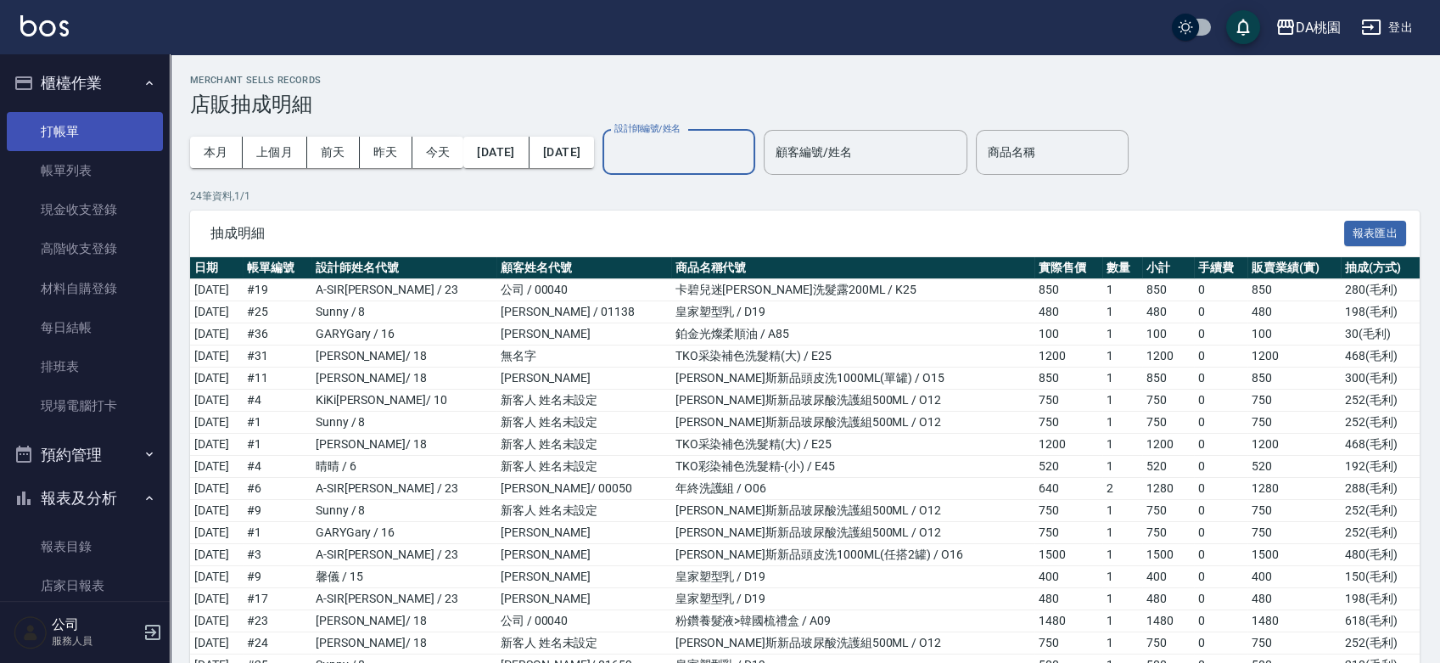
click at [90, 124] on link "打帳單" at bounding box center [85, 131] width 156 height 39
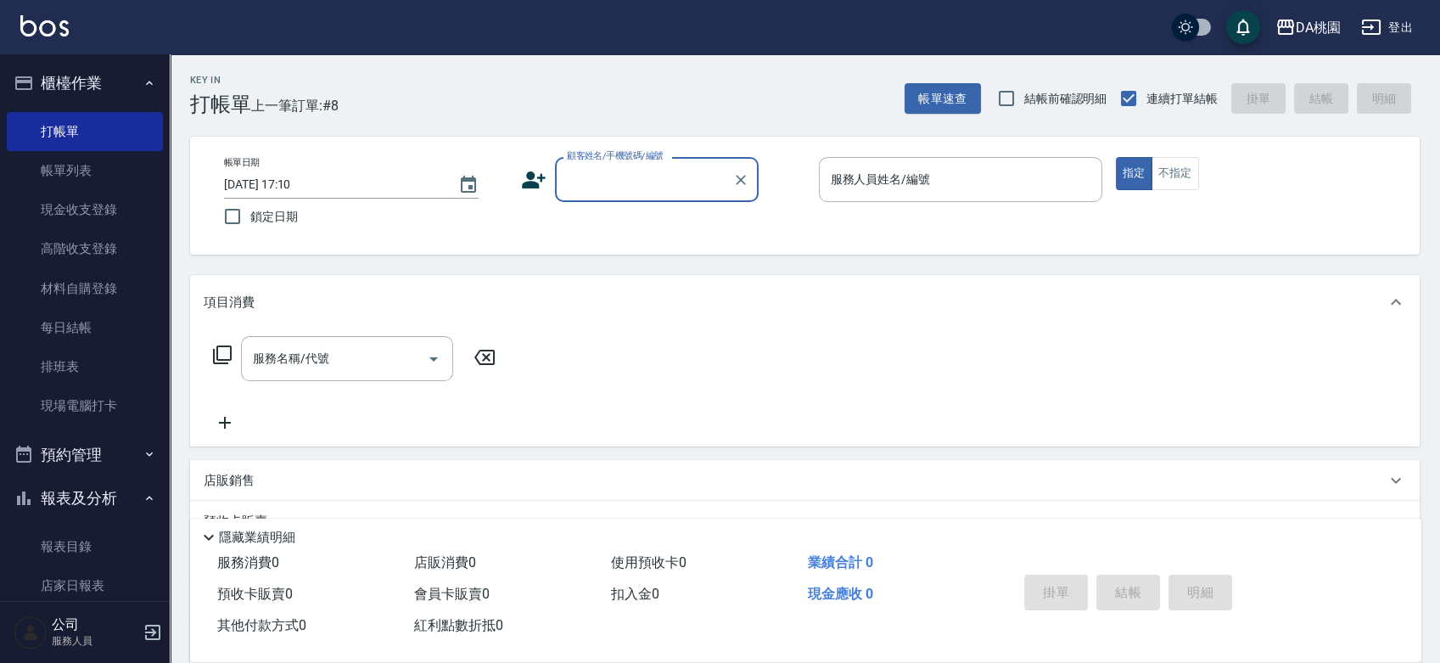
click at [788, 264] on div "Key In 打帳單 上一筆訂單:#8 帳單速查 結帳前確認明細 連續打單結帳 掛單 結帳 明細 帳單日期 [DATE] 17:10 鎖定日期 顧客姓名/手機…" at bounding box center [805, 479] width 1271 height 851
click at [777, 261] on div "Key In 打帳單 上一筆訂單:#8 帳單速查 結帳前確認明細 連續打單結帳 掛單 結帳 明細 帳單日期 [DATE] 17:10 鎖定日期 顧客姓名/手機…" at bounding box center [805, 479] width 1271 height 851
